Goal: Task Accomplishment & Management: Use online tool/utility

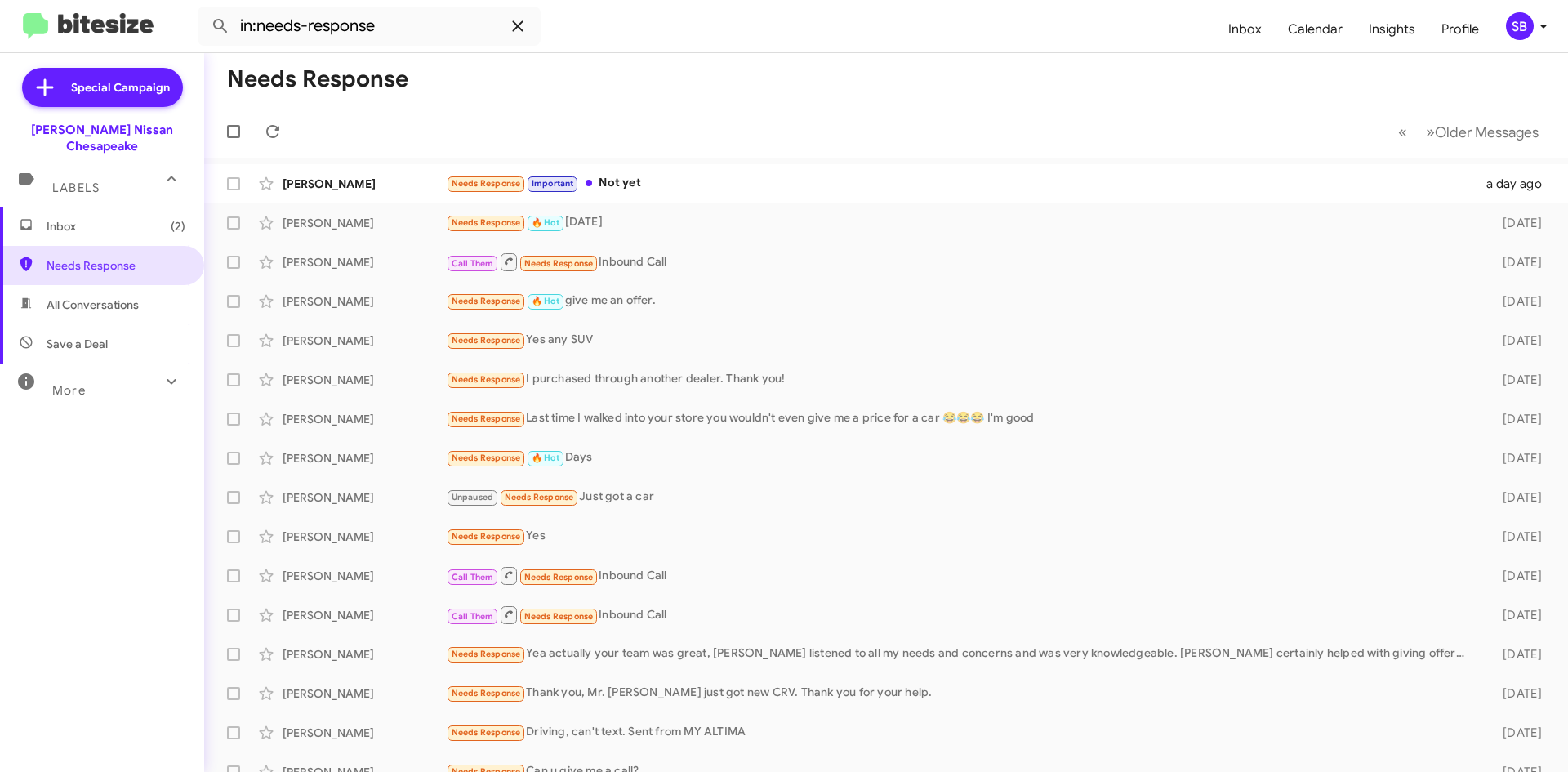
click at [525, 27] on icon at bounding box center [517, 26] width 20 height 20
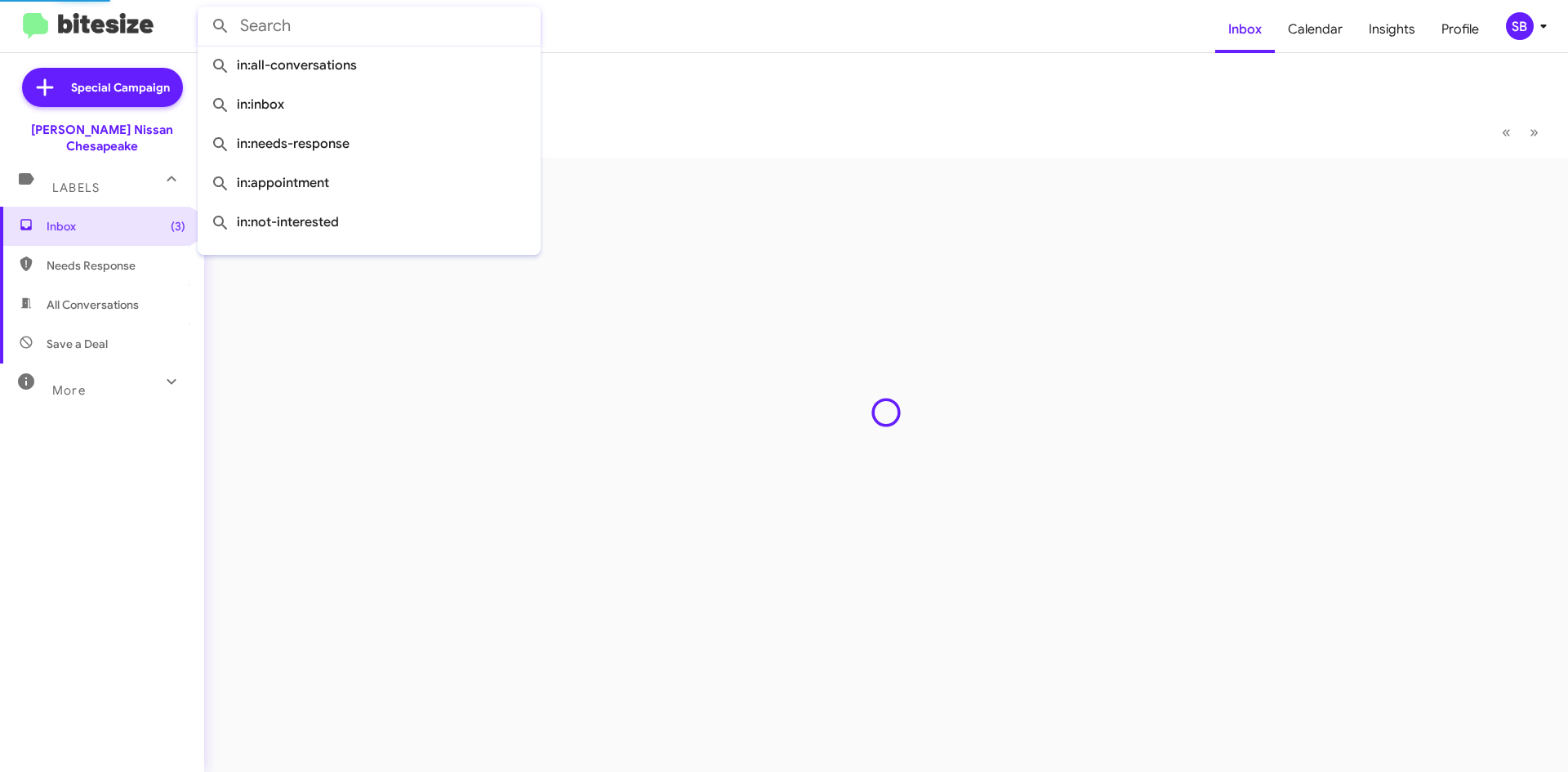
click at [429, 30] on input "text" at bounding box center [369, 26] width 343 height 39
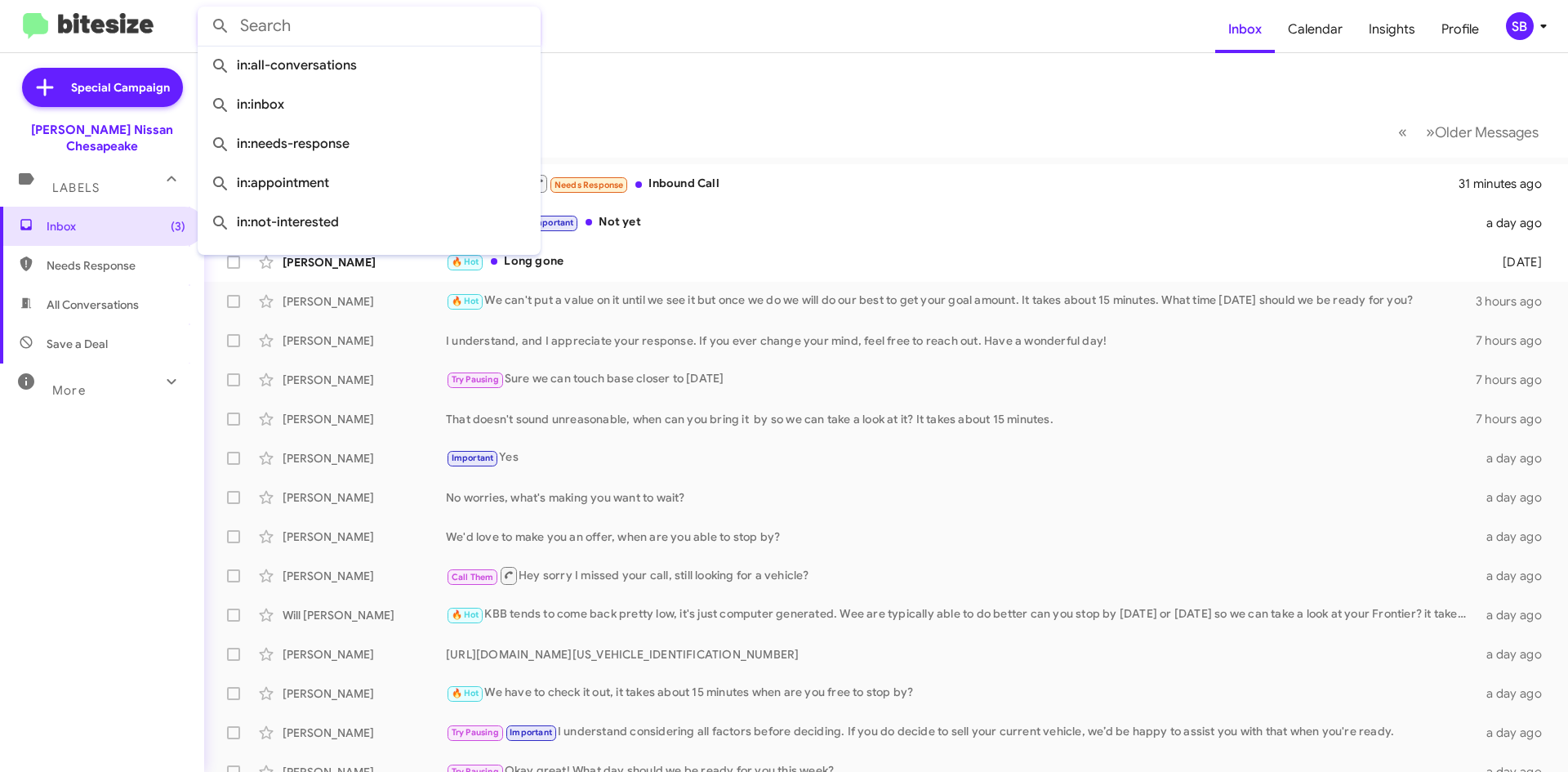
drag, startPoint x: 429, startPoint y: 30, endPoint x: 304, endPoint y: 12, distance: 126.3
click at [136, 27] on mat-toolbar "Inbox Calendar Insights Profile SB" at bounding box center [784, 26] width 1568 height 52
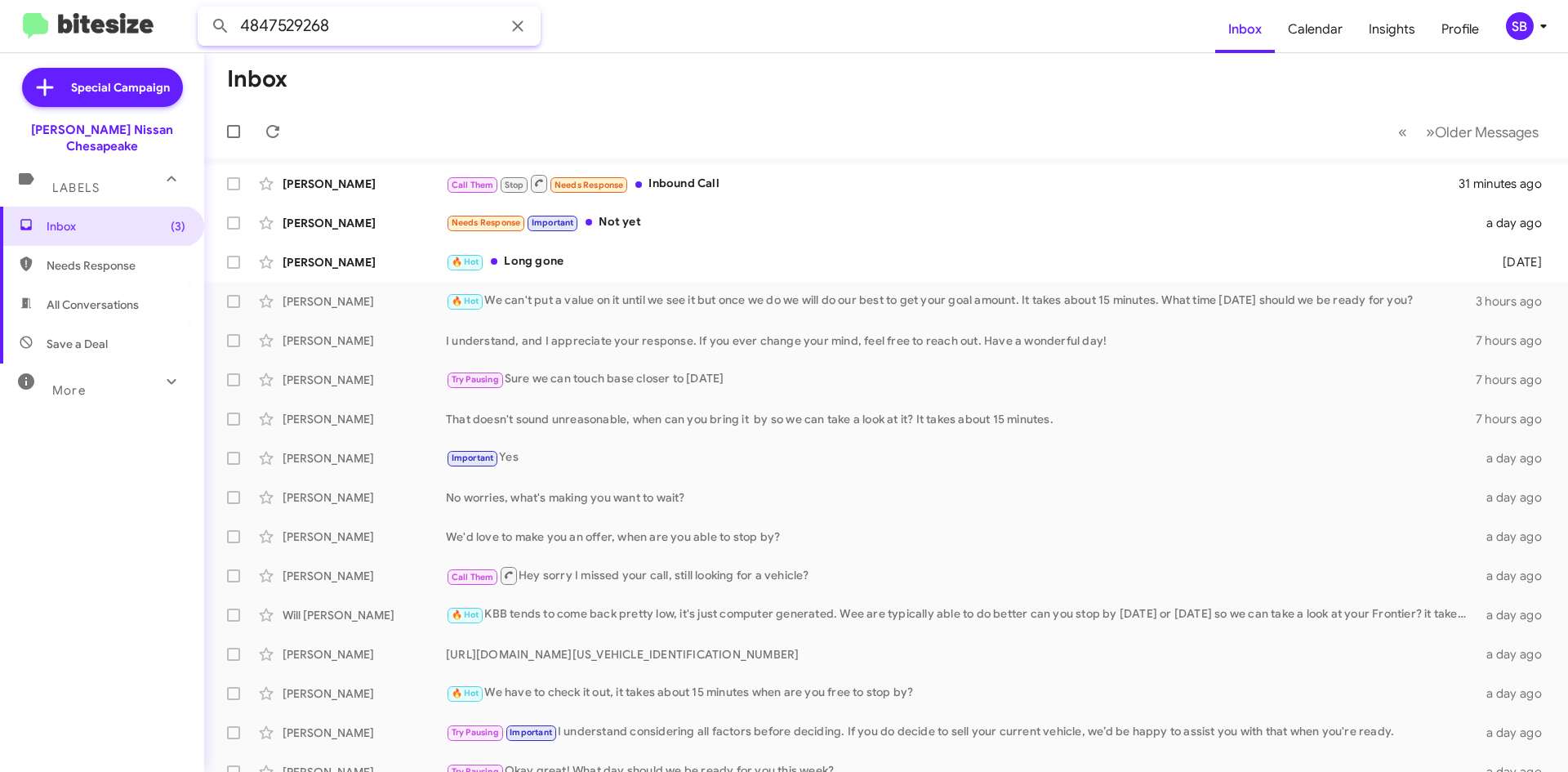
type input "4847529268"
click at [204, 10] on button at bounding box center [221, 26] width 33 height 33
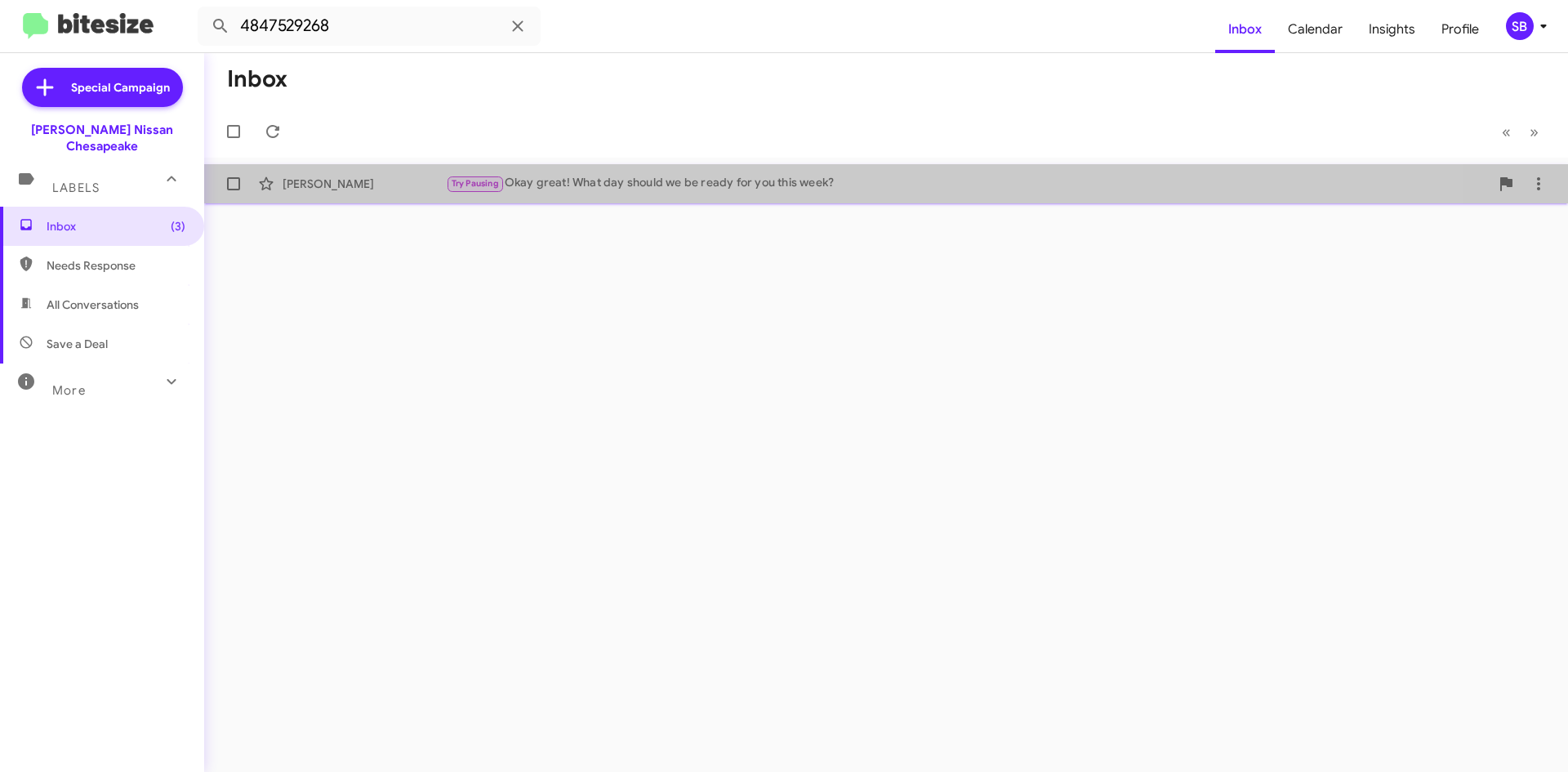
click at [686, 196] on div "[PERSON_NAME] Try Pausing Okay great! What day should we be ready for you this …" at bounding box center [886, 184] width 1338 height 33
